Goal: Check status

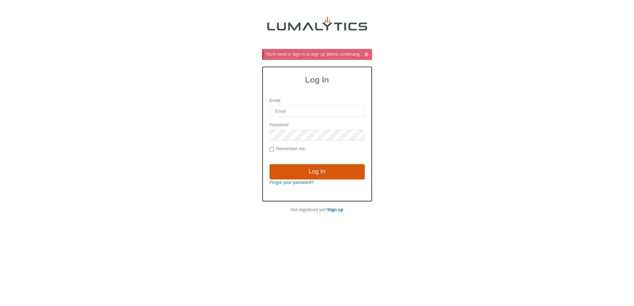
type input "[EMAIL_ADDRESS][DOMAIN_NAME]"
click at [303, 173] on input "Log In" at bounding box center [316, 171] width 95 height 15
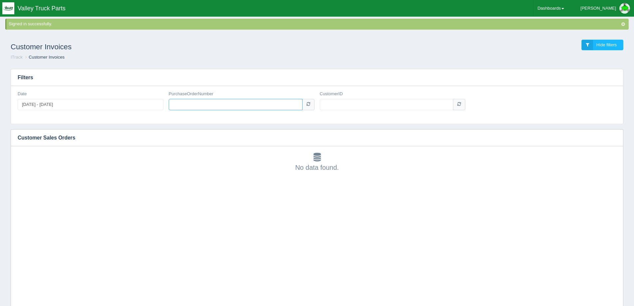
click at [231, 108] on input "PurchaseOrderNumber" at bounding box center [236, 104] width 134 height 11
paste input "PA004009385"
type input "PA004009385"
click at [349, 103] on input "CustomerID" at bounding box center [387, 104] width 134 height 11
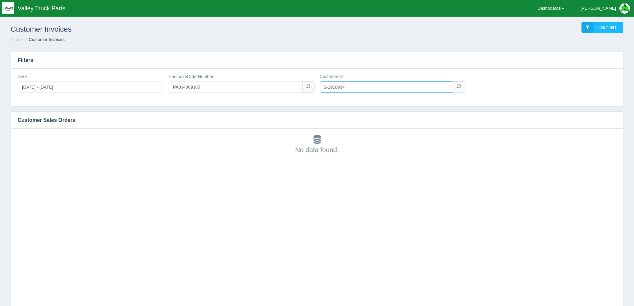
type input "1-1916934"
drag, startPoint x: 357, startPoint y: 84, endPoint x: 258, endPoint y: 86, distance: 98.8
click at [261, 86] on div "Date [DATE] - [DATE] PurchaseOrderNumber PA004009385 CustomerID 1-1916934" at bounding box center [317, 86] width 604 height 24
click at [310, 86] on icon at bounding box center [308, 86] width 4 height 4
click at [337, 83] on input "CustomerID" at bounding box center [387, 86] width 134 height 11
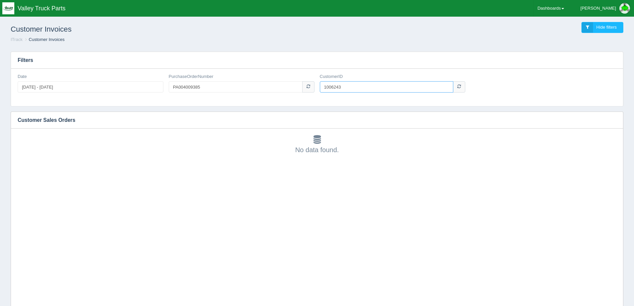
type input "1006243"
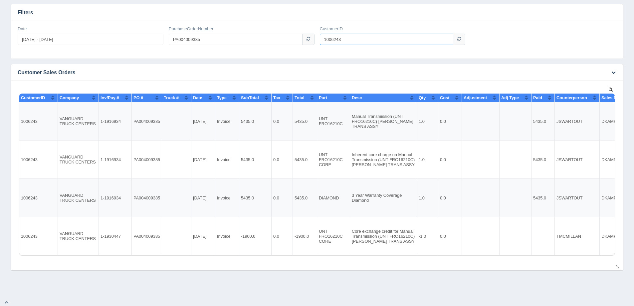
scroll to position [50, 0]
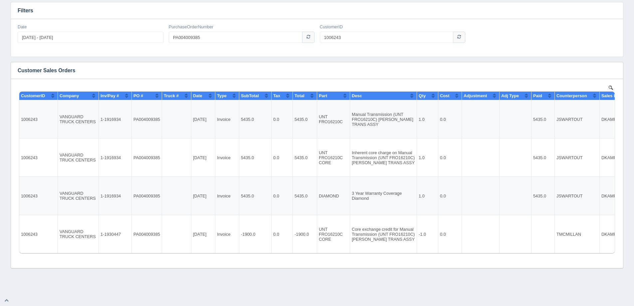
drag, startPoint x: 68, startPoint y: 286, endPoint x: 110, endPoint y: 276, distance: 43.6
click at [68, 286] on div "Signed in successfully. Customer Invoices Hide filters ITrack Customer Invoices…" at bounding box center [317, 122] width 634 height 344
